Goal: Task Accomplishment & Management: Complete application form

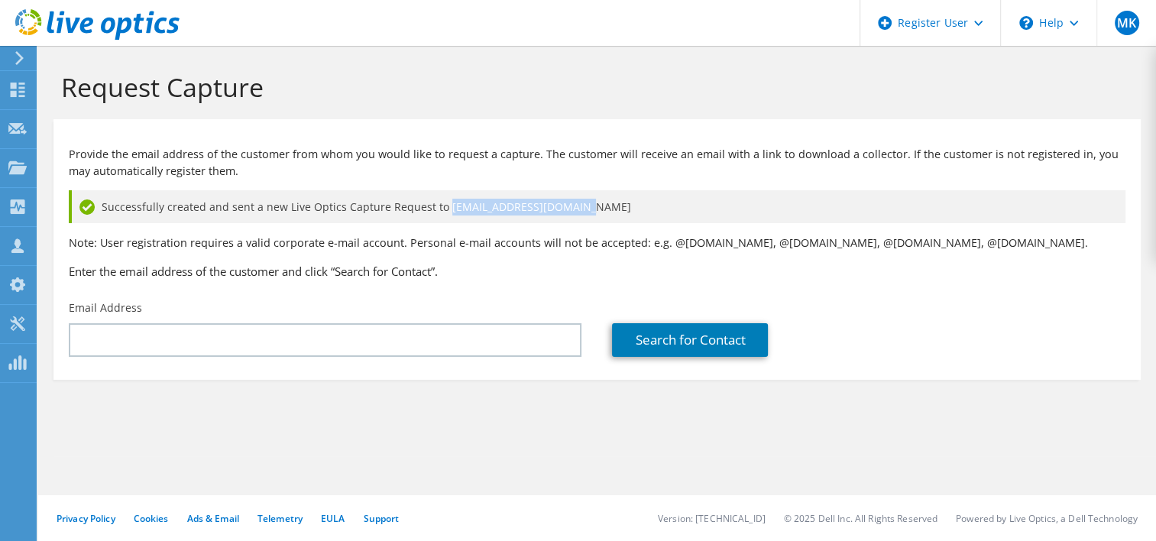
drag, startPoint x: 572, startPoint y: 217, endPoint x: 439, endPoint y: 202, distance: 133.8
click at [439, 202] on div "Successfully created and sent a new Live Optics Capture Request to [EMAIL_ADDRE…" at bounding box center [597, 206] width 1057 height 33
copy span "apaulina@cherryroad.com"
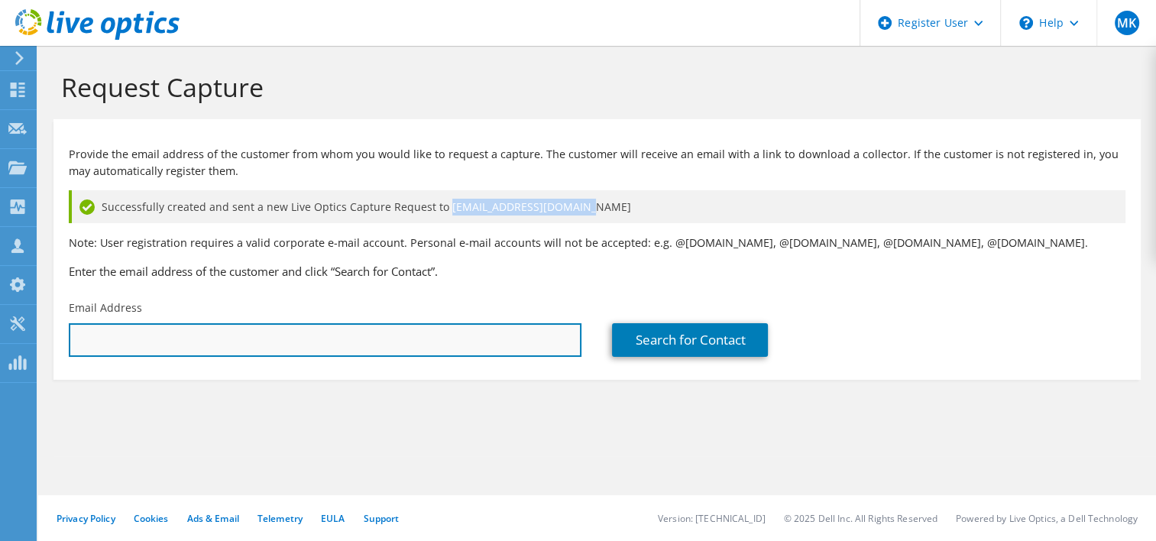
click at [416, 345] on input "text" at bounding box center [325, 340] width 513 height 34
paste input "apaulina@cherryroad.com"
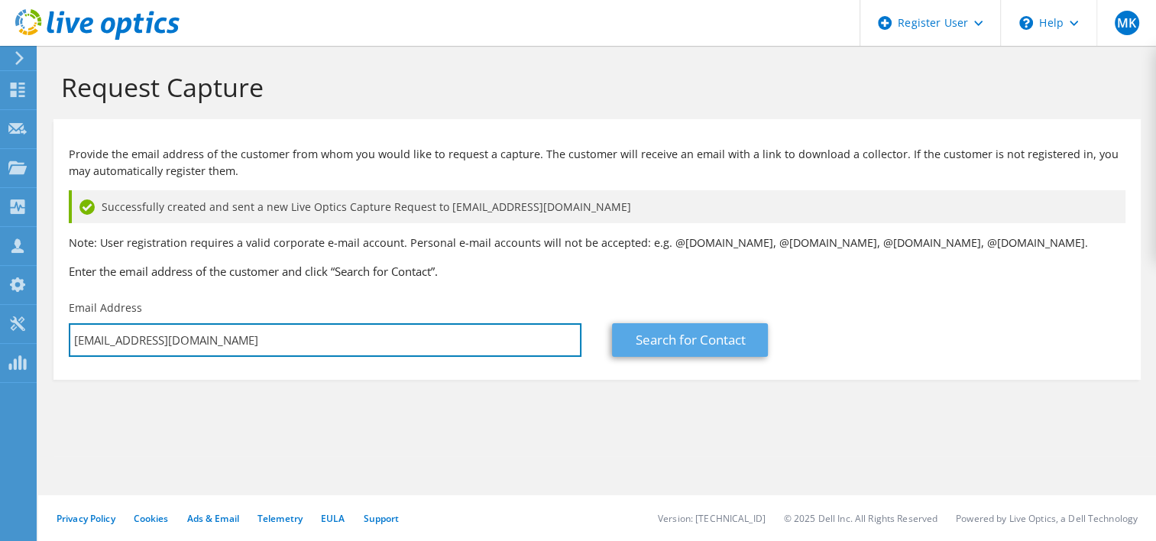
type input "apaulina@cherryroad.com"
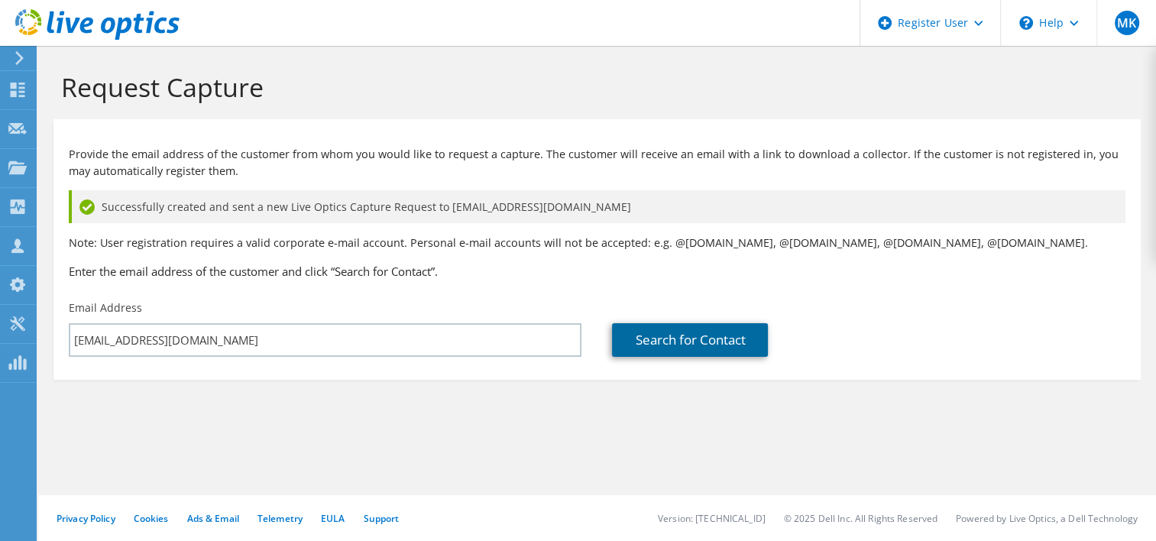
click at [695, 327] on link "Search for Contact" at bounding box center [690, 340] width 156 height 34
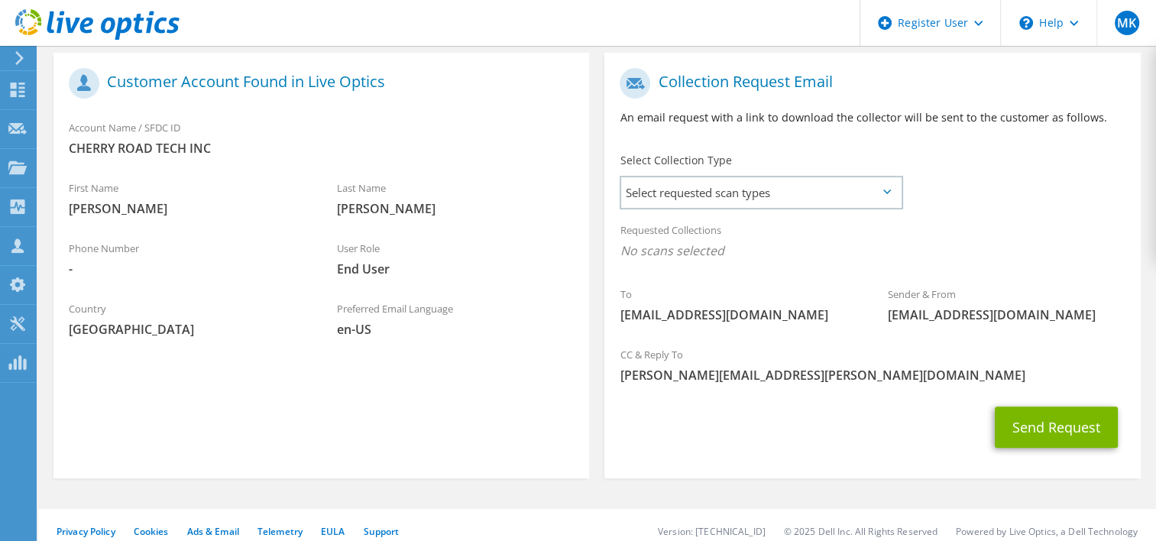
scroll to position [356, 0]
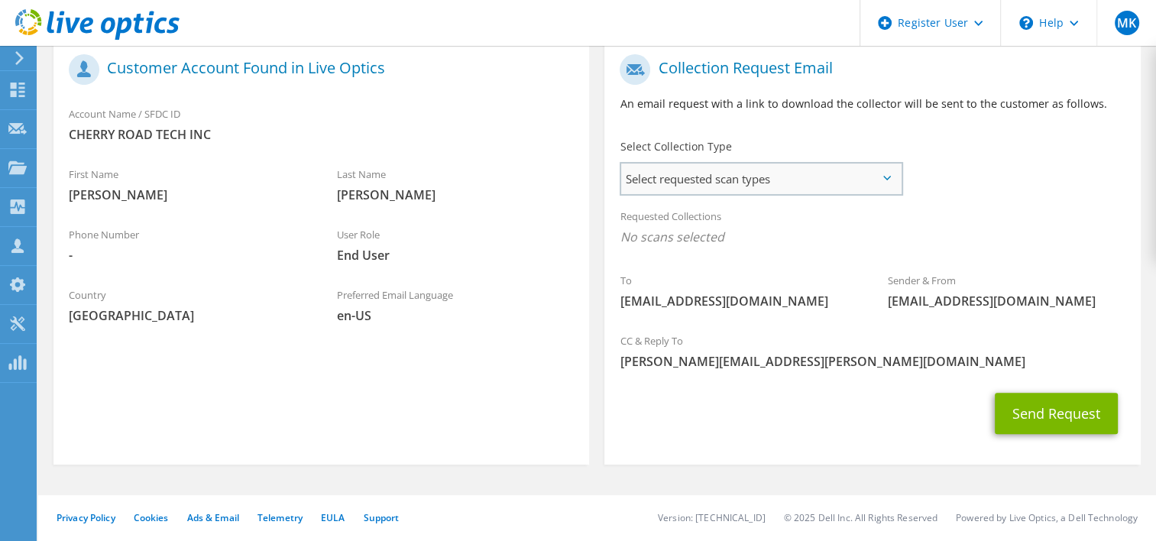
click at [884, 168] on span "Select requested scan types" at bounding box center [760, 179] width 279 height 31
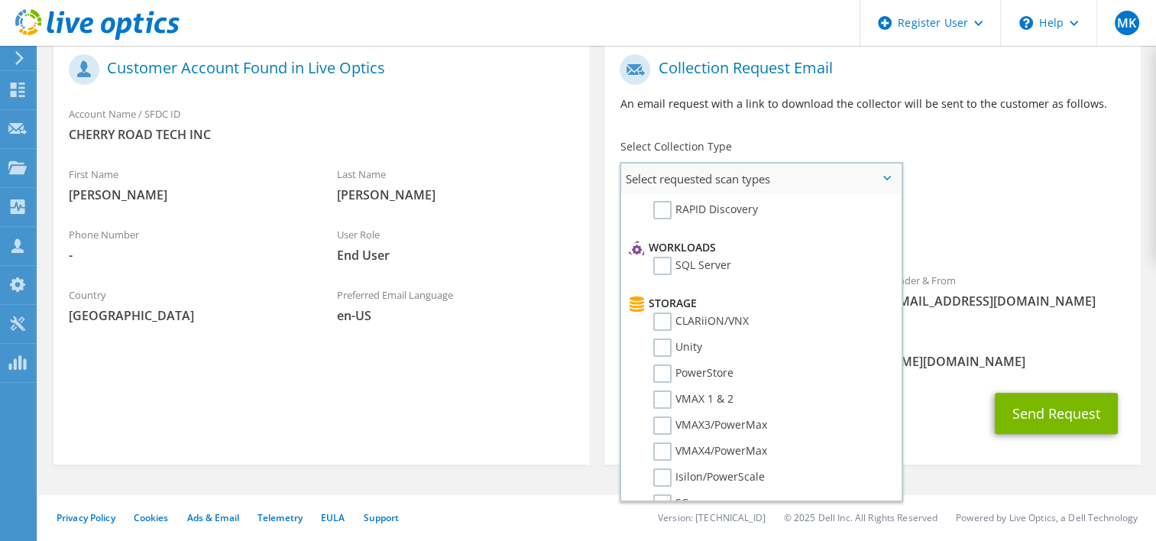
scroll to position [177, 0]
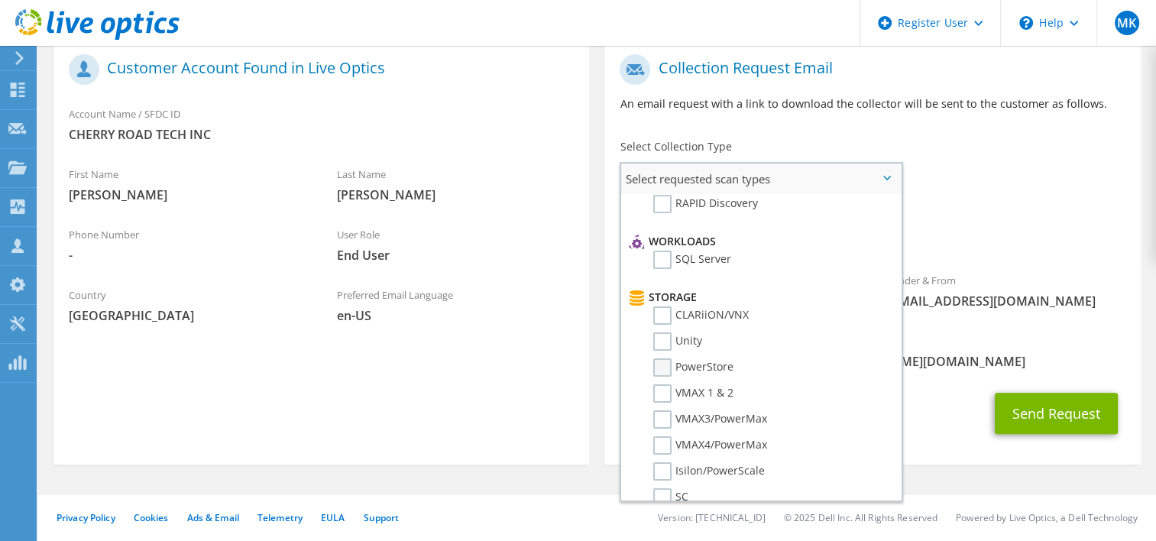
click at [668, 358] on label "PowerStore" at bounding box center [693, 367] width 80 height 18
click at [0, 0] on input "PowerStore" at bounding box center [0, 0] width 0 height 0
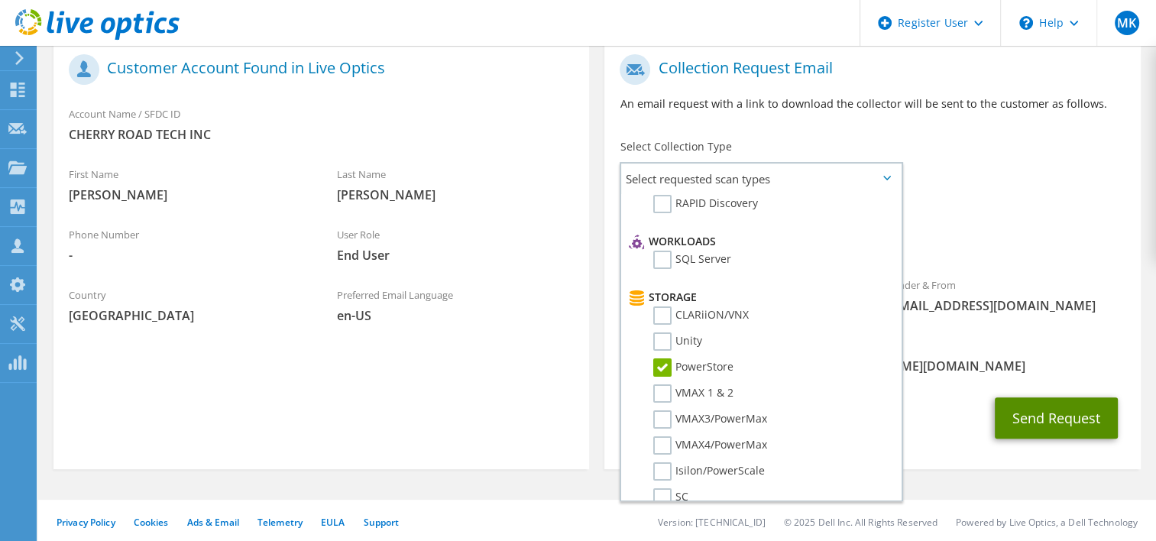
click at [1040, 424] on button "Send Request" at bounding box center [1056, 417] width 123 height 41
